Goal: Task Accomplishment & Management: Complete application form

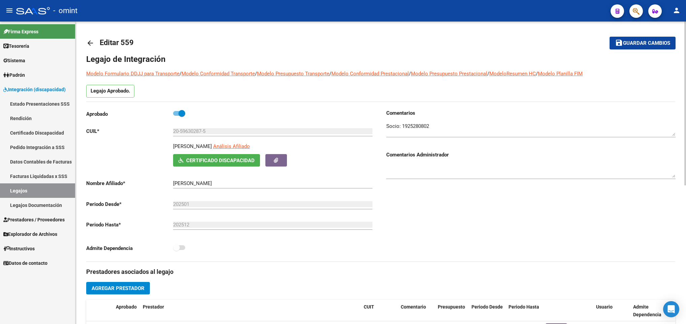
click at [92, 39] on mat-icon "arrow_back" at bounding box center [90, 43] width 8 height 8
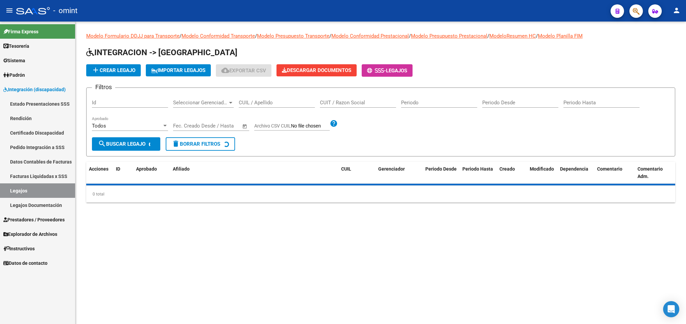
click at [266, 102] on input "CUIL / Apellido" at bounding box center [277, 103] width 76 height 6
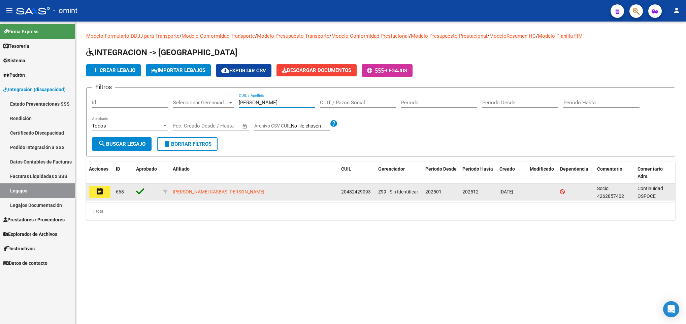
type input "[PERSON_NAME]"
click at [106, 194] on button "assignment" at bounding box center [100, 192] width 22 height 12
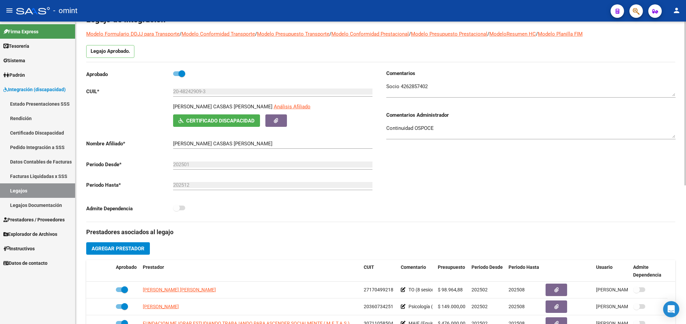
scroll to position [152, 0]
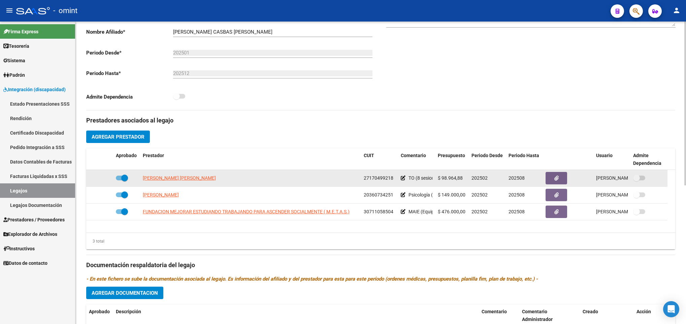
click at [123, 180] on span at bounding box center [124, 178] width 7 height 7
click at [119, 181] on input "checkbox" at bounding box center [119, 181] width 0 height 0
checkbox input "false"
click at [103, 181] on icon at bounding box center [103, 178] width 5 height 5
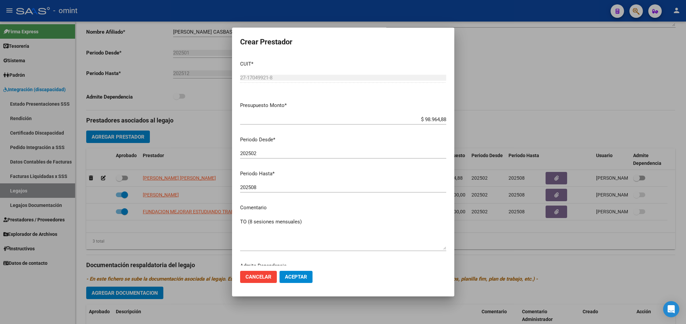
click at [285, 191] on div "202508 Ingresar el periodo" at bounding box center [343, 188] width 206 height 10
type input "202510"
click at [294, 274] on span "Aceptar" at bounding box center [296, 277] width 22 height 6
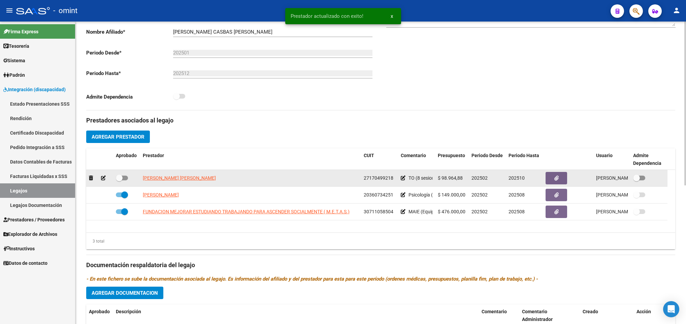
click at [126, 178] on span at bounding box center [122, 178] width 12 height 5
click at [119, 181] on input "checkbox" at bounding box center [119, 181] width 0 height 0
checkbox input "true"
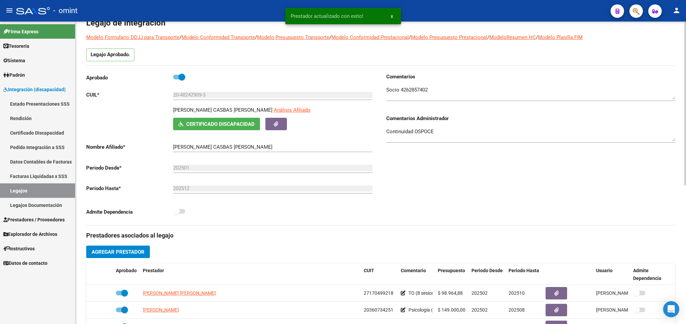
scroll to position [0, 0]
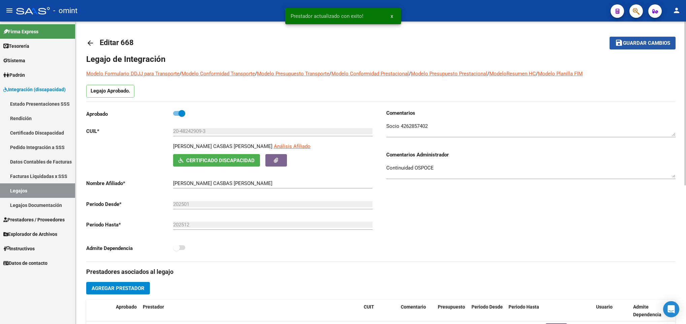
click at [646, 45] on span "Guardar cambios" at bounding box center [646, 43] width 47 height 6
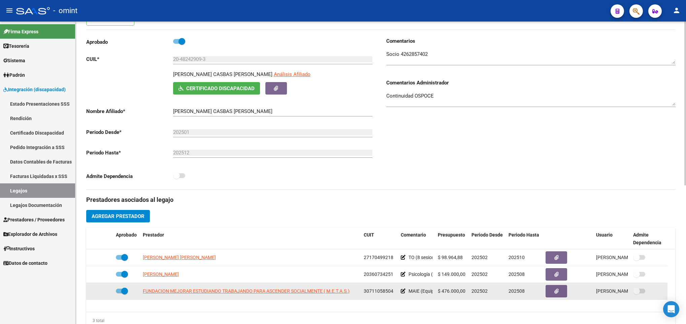
scroll to position [253, 0]
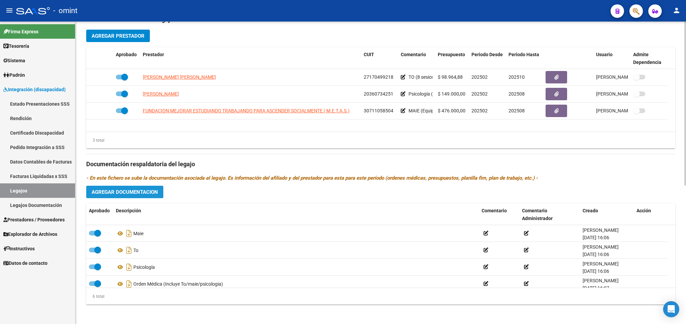
click at [116, 194] on span "Agregar Documentacion" at bounding box center [125, 192] width 66 height 6
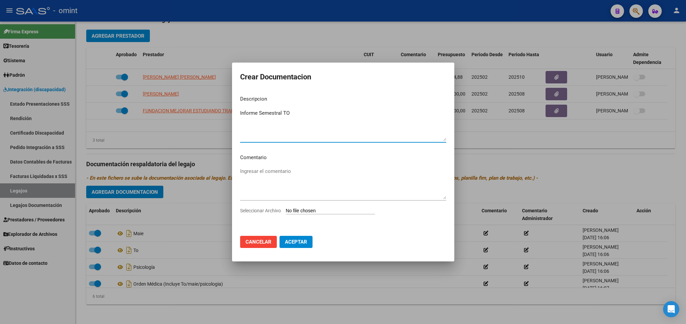
type textarea "Informe Semestral TO"
click at [339, 212] on input "Seleccionar Archivo" at bounding box center [330, 211] width 89 height 6
click at [520, 160] on div at bounding box center [343, 162] width 686 height 324
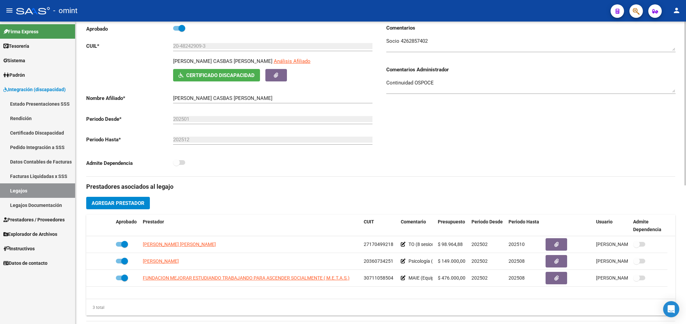
scroll to position [101, 0]
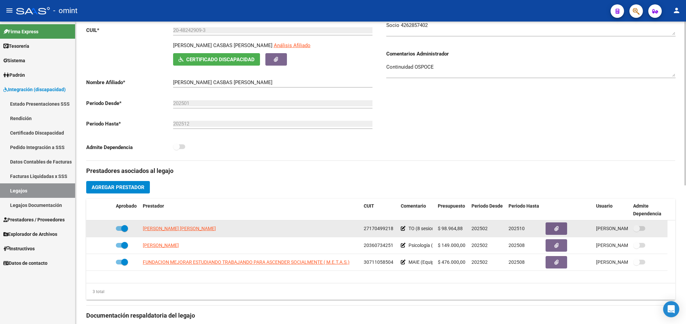
click at [123, 229] on span at bounding box center [124, 228] width 7 height 7
click at [119, 231] on input "checkbox" at bounding box center [119, 231] width 0 height 0
checkbox input "false"
click at [102, 230] on icon at bounding box center [103, 228] width 5 height 5
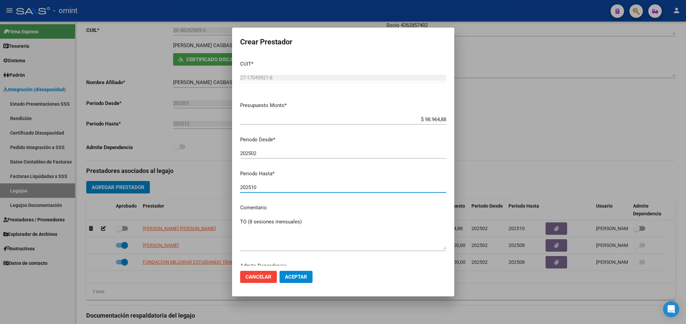
click at [314, 190] on input "202510" at bounding box center [343, 188] width 206 height 6
type input "202512"
click at [305, 277] on span "Aceptar" at bounding box center [296, 277] width 22 height 6
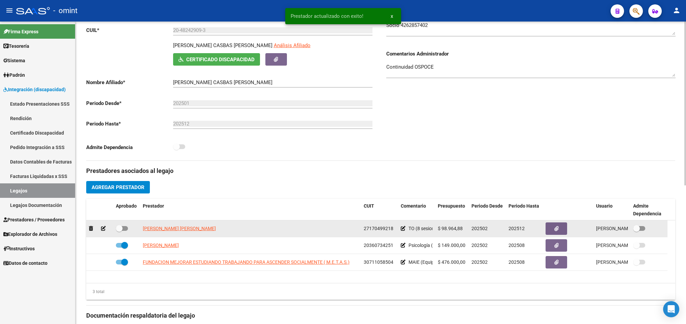
click at [123, 228] on span at bounding box center [122, 228] width 12 height 5
click at [119, 231] on input "checkbox" at bounding box center [119, 231] width 0 height 0
checkbox input "true"
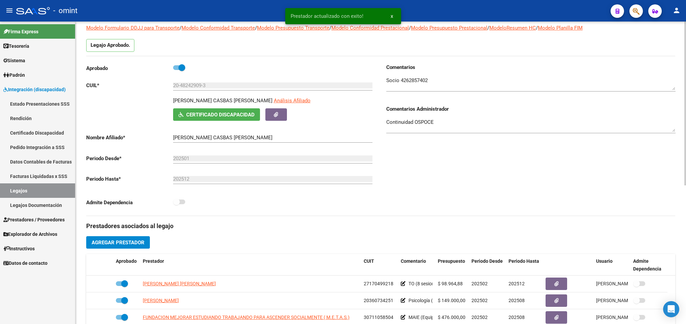
scroll to position [0, 0]
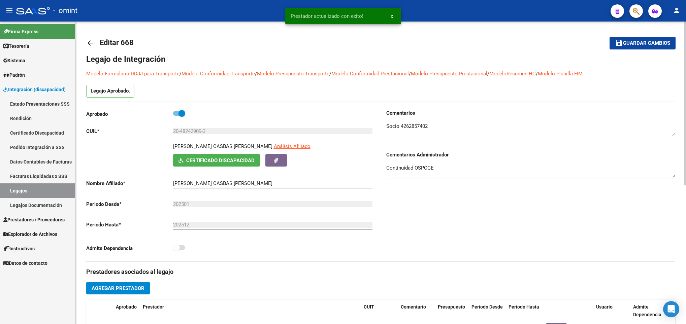
click at [653, 42] on span "Guardar cambios" at bounding box center [646, 43] width 47 height 6
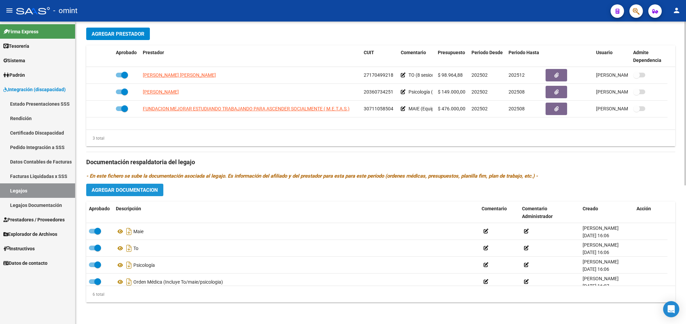
click at [147, 187] on span "Agregar Documentacion" at bounding box center [125, 190] width 66 height 6
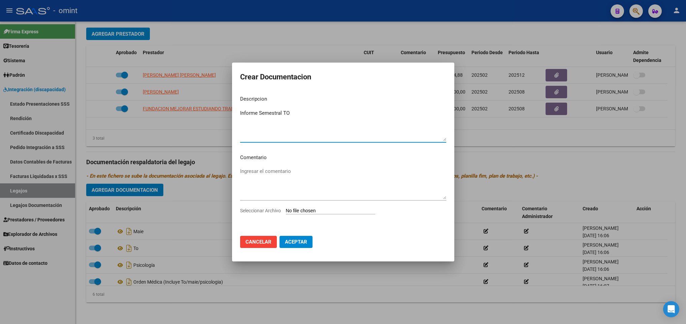
type textarea "Informe Semestral TO"
click at [311, 208] on app-file-uploader "Seleccionar Archivo" at bounding box center [310, 211] width 141 height 6
click at [311, 209] on input "Seleccionar Archivo" at bounding box center [330, 211] width 89 height 6
type input "C:\fakepath\4927432701_25073109330_inf-seg-eval-sem.pdf"
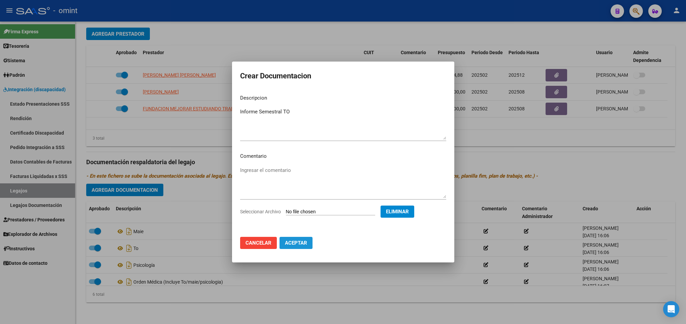
click at [299, 244] on span "Aceptar" at bounding box center [296, 243] width 22 height 6
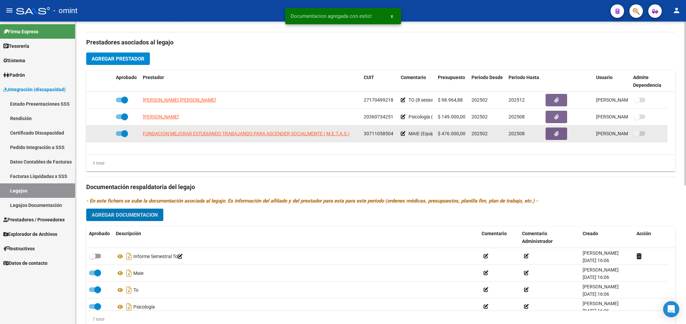
scroll to position [256, 0]
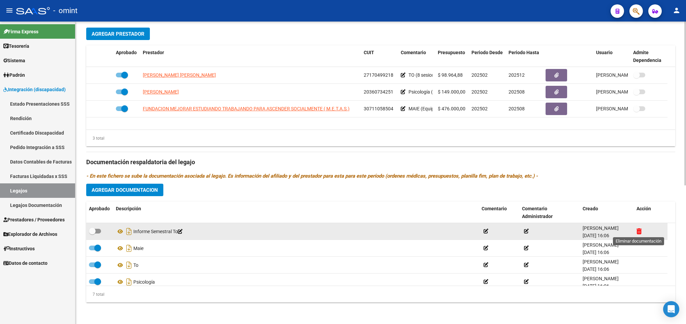
click at [638, 230] on icon at bounding box center [639, 231] width 5 height 6
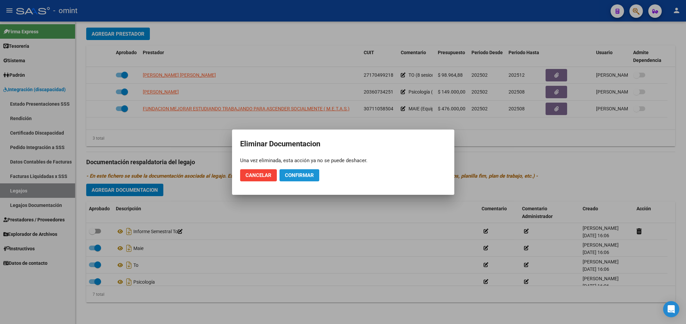
click at [307, 173] on span "Confirmar" at bounding box center [299, 176] width 29 height 6
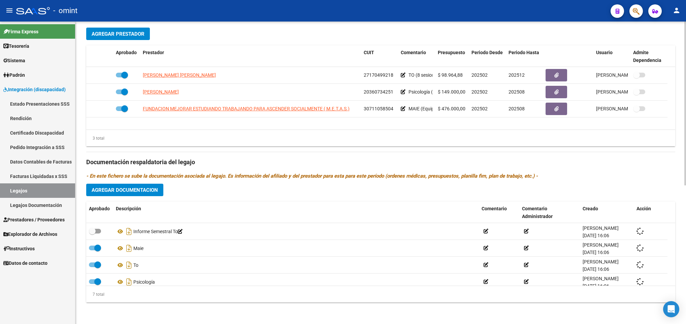
checkbox input "true"
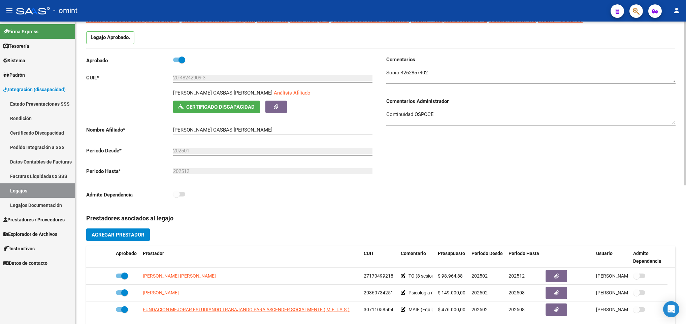
scroll to position [0, 0]
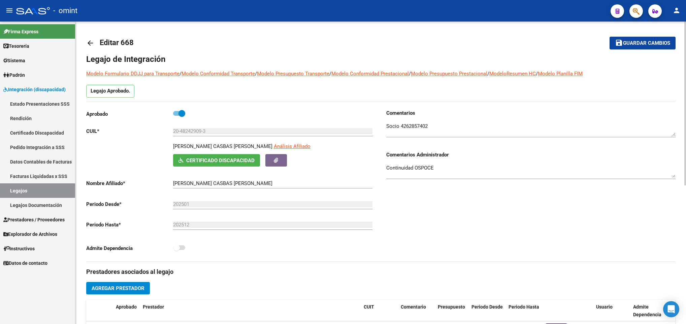
click at [647, 46] on span "Guardar cambios" at bounding box center [646, 43] width 47 height 6
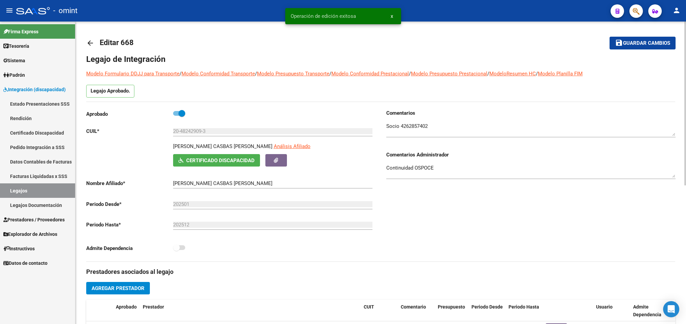
click at [87, 40] on mat-icon "arrow_back" at bounding box center [90, 43] width 8 height 8
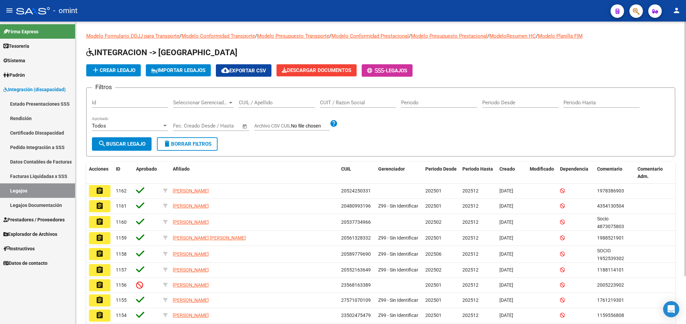
click at [250, 101] on input "CUIL / Apellido" at bounding box center [277, 103] width 76 height 6
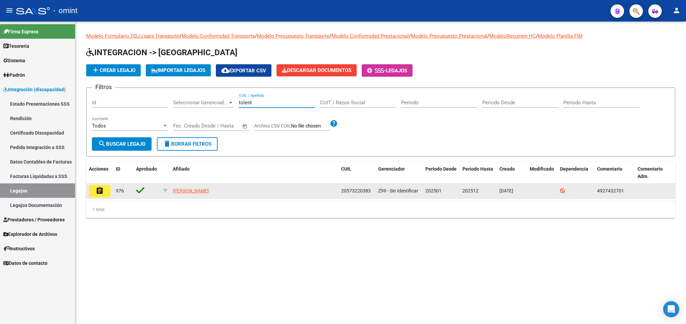
type input "tolent"
click at [102, 193] on mat-icon "assignment" at bounding box center [100, 191] width 8 height 8
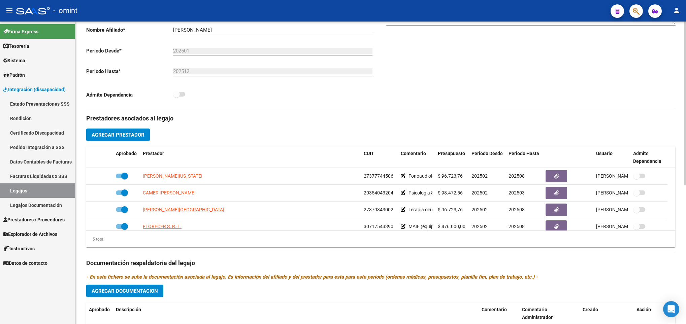
scroll to position [202, 0]
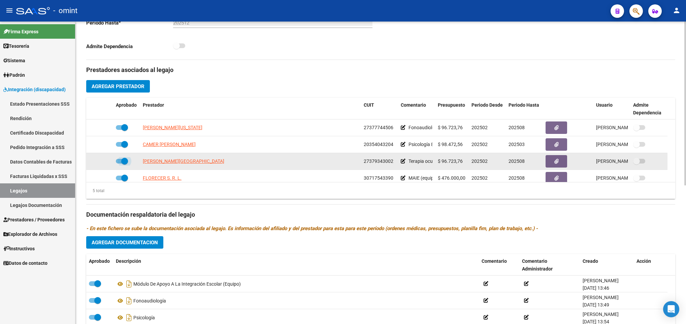
click at [117, 164] on span at bounding box center [122, 161] width 12 height 5
click at [119, 164] on input "checkbox" at bounding box center [119, 164] width 0 height 0
checkbox input "false"
click at [101, 162] on icon at bounding box center [103, 161] width 5 height 5
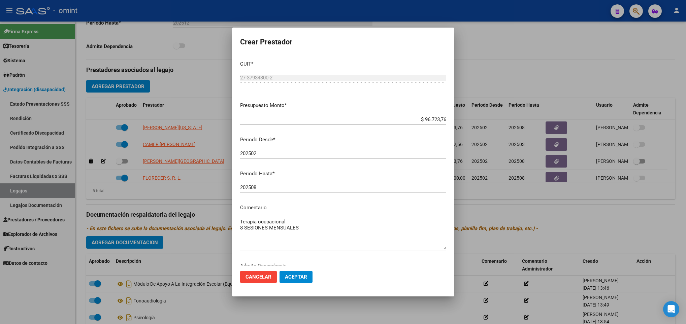
click at [320, 181] on mat-dialog-content "CUIT * 27-37934300-2 Ingresar CUIT ARCA Padrón Presupuesto Monto * $ 96.723,76 …" at bounding box center [343, 160] width 222 height 211
click at [354, 189] on input "202508" at bounding box center [343, 188] width 206 height 6
type input "202512"
click at [291, 281] on button "Aceptar" at bounding box center [296, 277] width 33 height 12
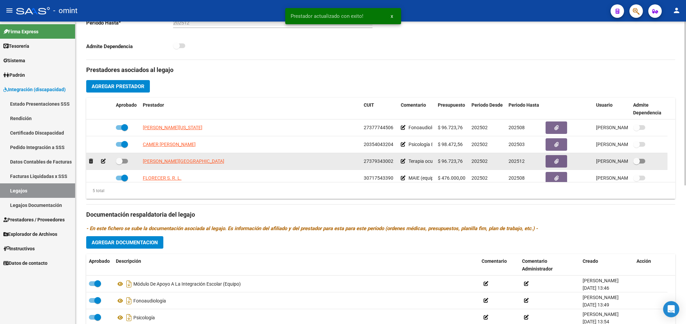
click at [122, 165] on span at bounding box center [119, 161] width 7 height 7
click at [119, 164] on input "checkbox" at bounding box center [119, 164] width 0 height 0
checkbox input "true"
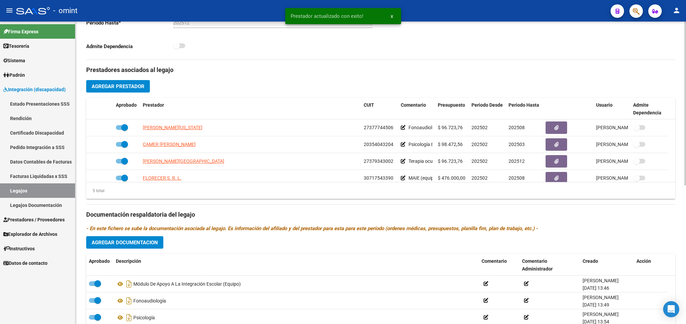
scroll to position [253, 0]
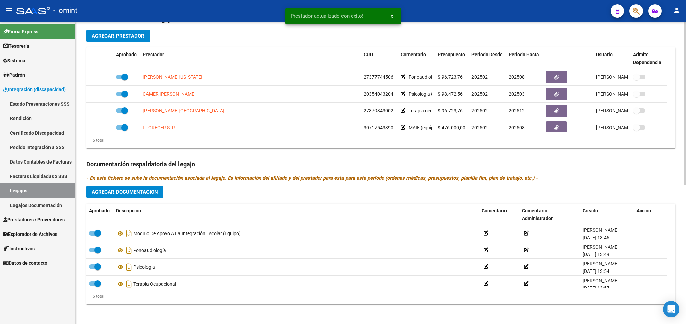
click at [136, 195] on span "Agregar Documentacion" at bounding box center [125, 192] width 66 height 6
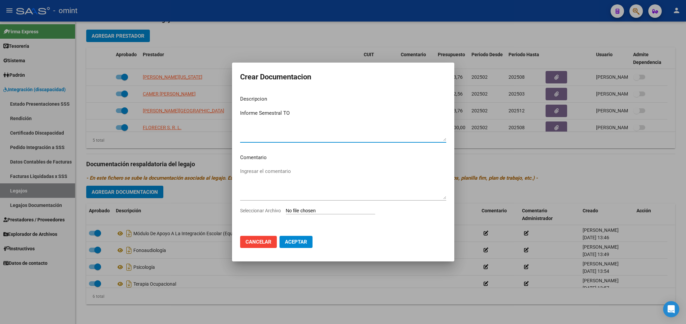
type textarea "Informe Semestral TO"
click at [332, 208] on input "Seleccionar Archivo" at bounding box center [330, 211] width 89 height 6
type input "C:\fakepath\4927432701_25073109330_inf-seg-eval-sem.pdf"
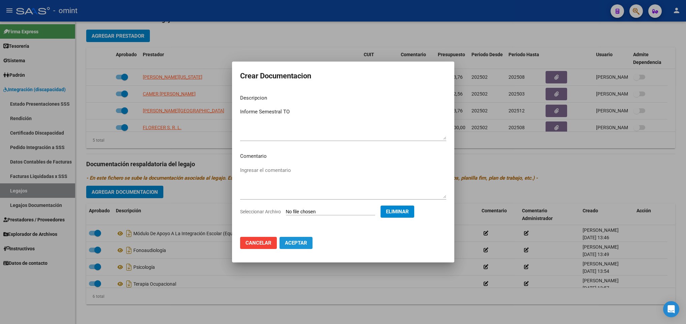
drag, startPoint x: 288, startPoint y: 242, endPoint x: 267, endPoint y: 241, distance: 21.2
click at [286, 242] on span "Aceptar" at bounding box center [296, 243] width 22 height 6
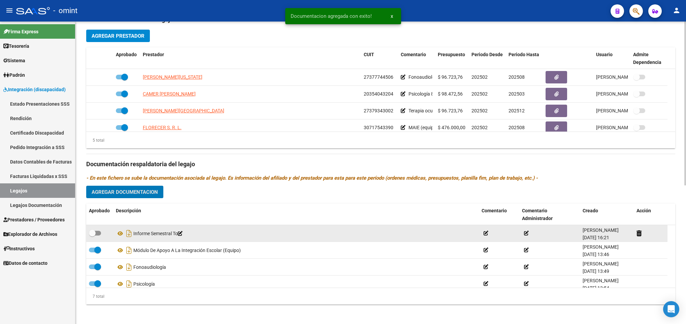
click at [100, 235] on span at bounding box center [95, 233] width 12 height 5
click at [92, 236] on input "checkbox" at bounding box center [92, 236] width 0 height 0
checkbox input "true"
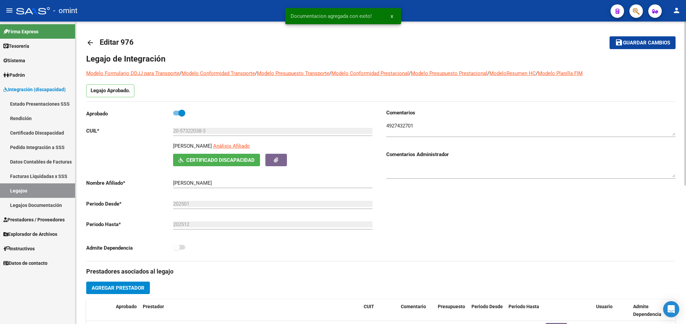
scroll to position [0, 0]
click at [636, 40] on span "Guardar cambios" at bounding box center [646, 43] width 47 height 6
